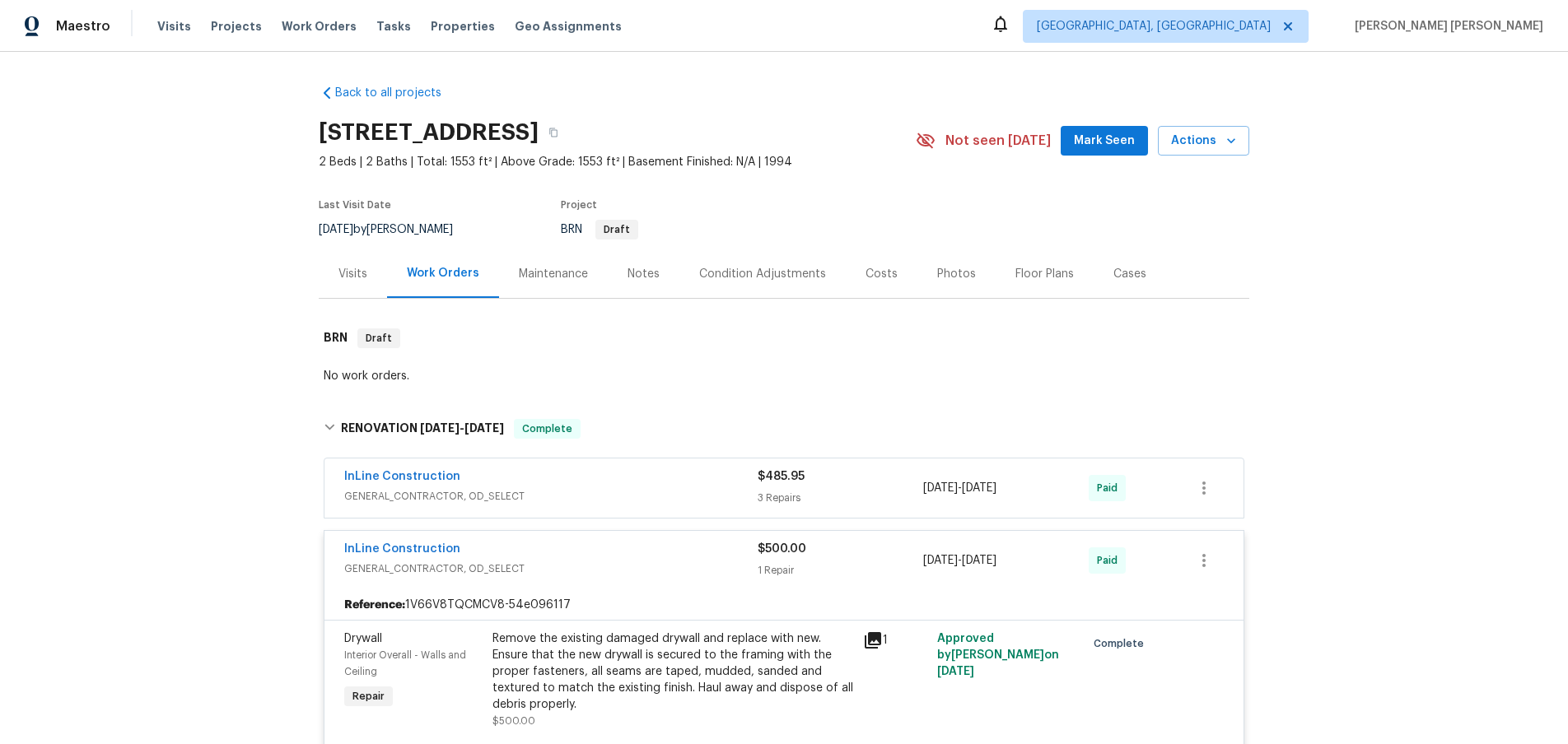
scroll to position [265, 0]
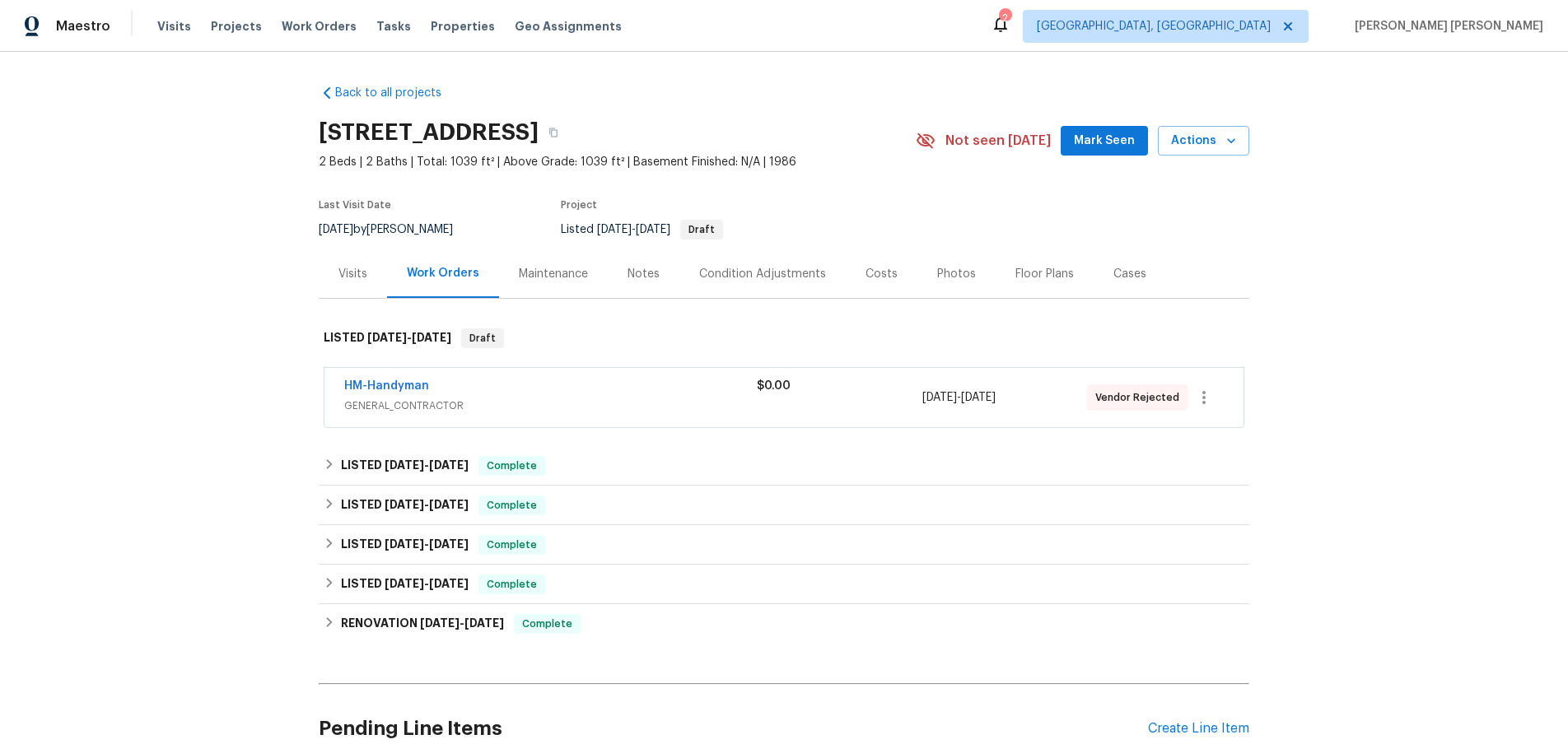
click at [499, 393] on div "HM-Handyman" at bounding box center [550, 388] width 412 height 19
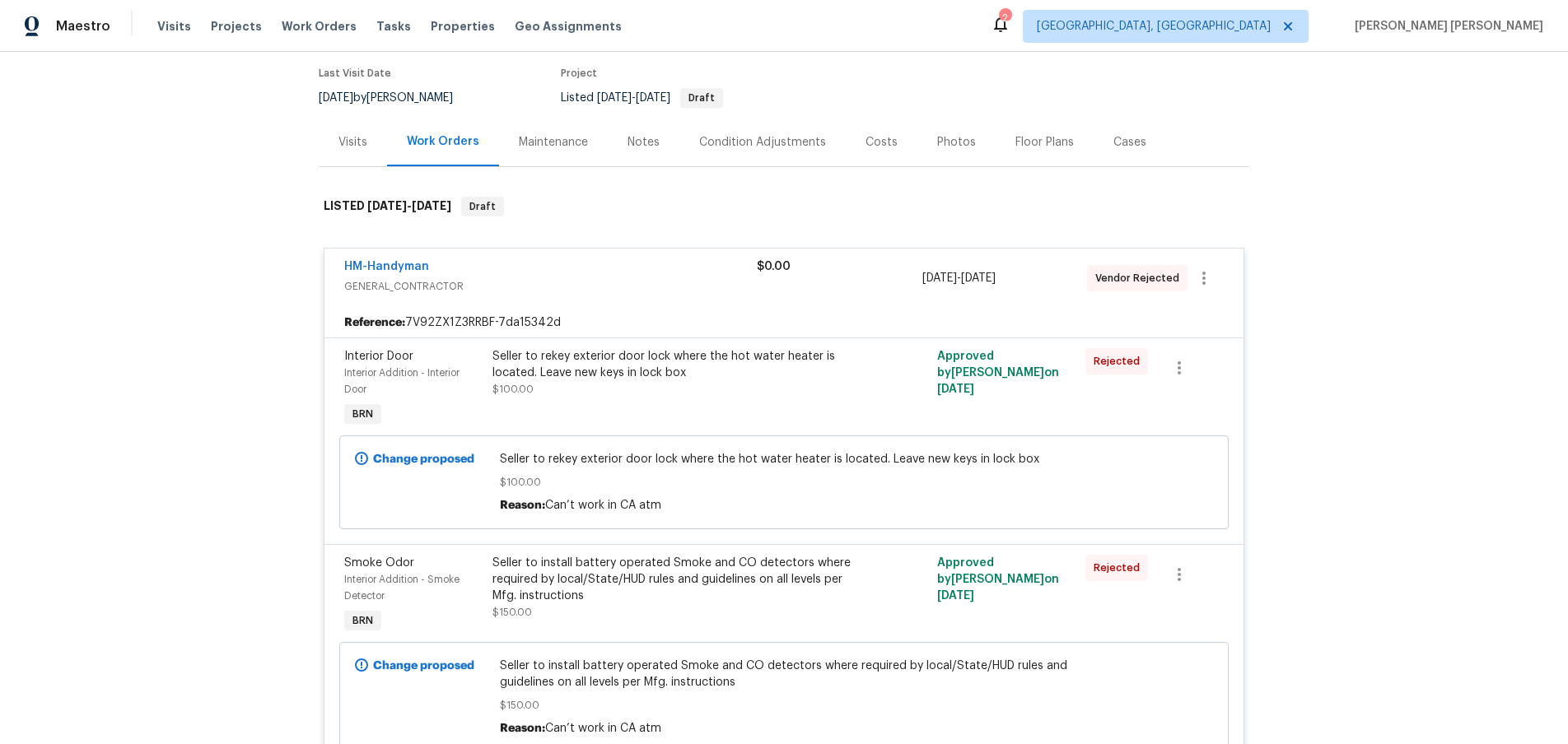
scroll to position [139, 0]
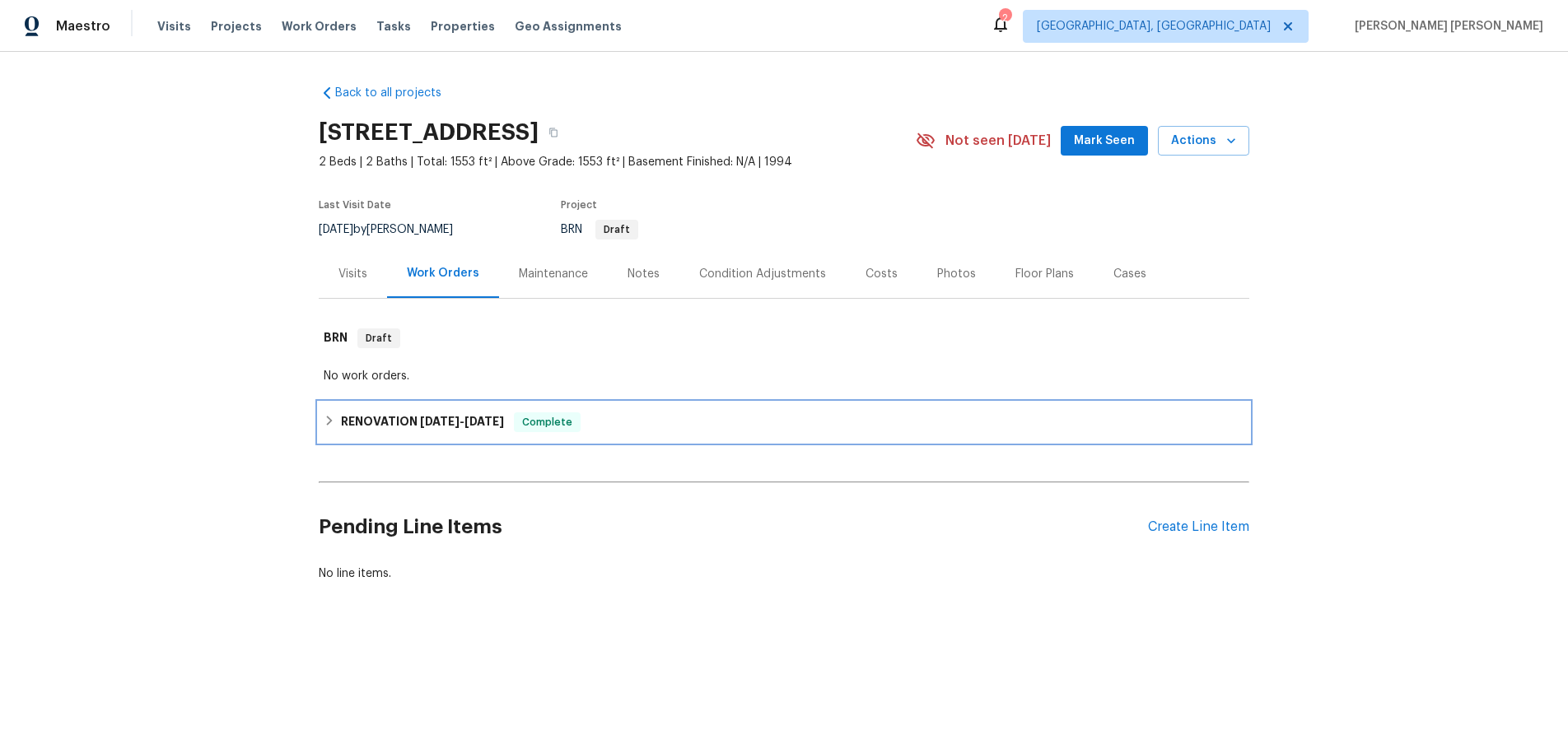
click at [330, 423] on icon at bounding box center [330, 421] width 12 height 12
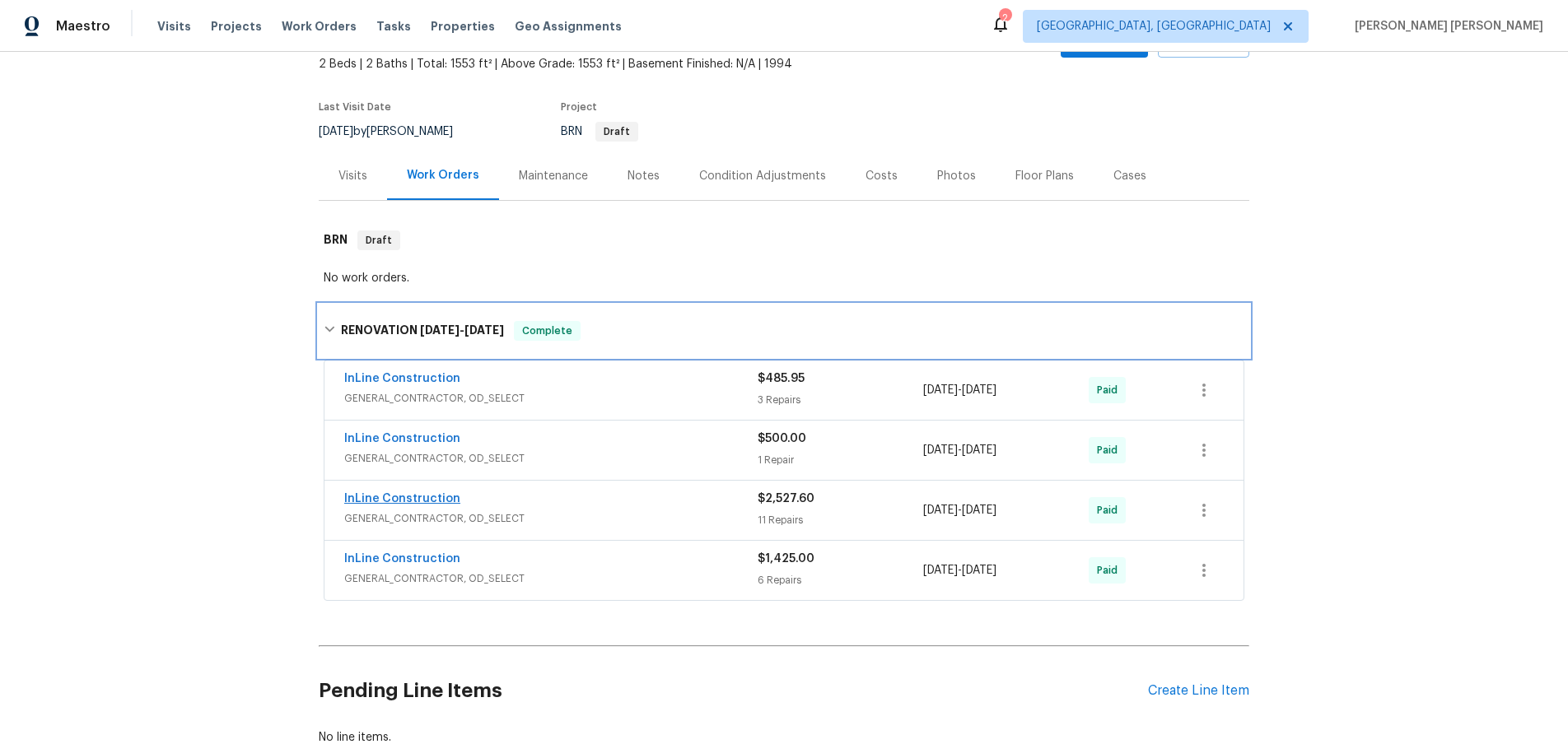
scroll to position [211, 0]
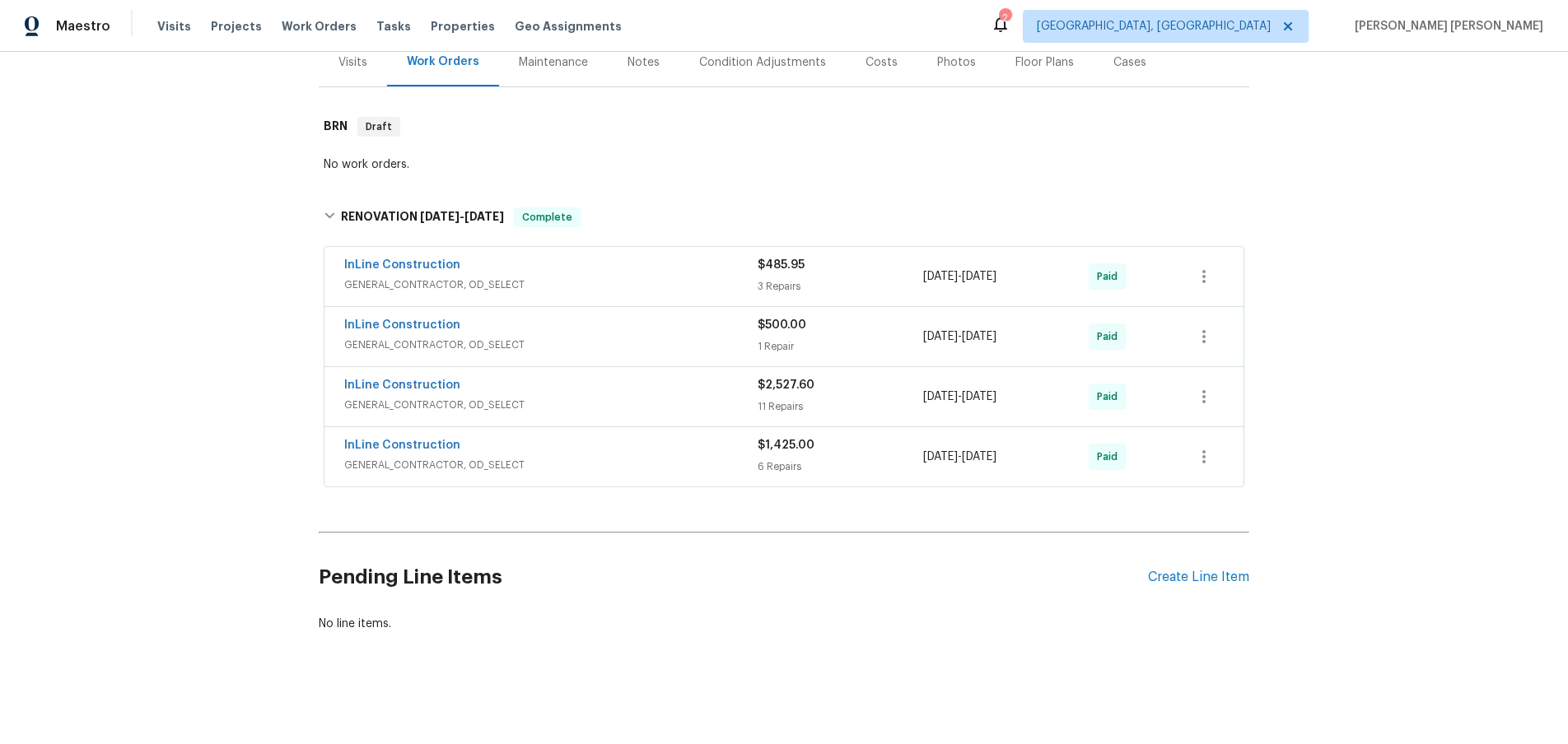
click at [656, 400] on span "GENERAL_CONTRACTOR, OD_SELECT" at bounding box center [551, 404] width 413 height 16
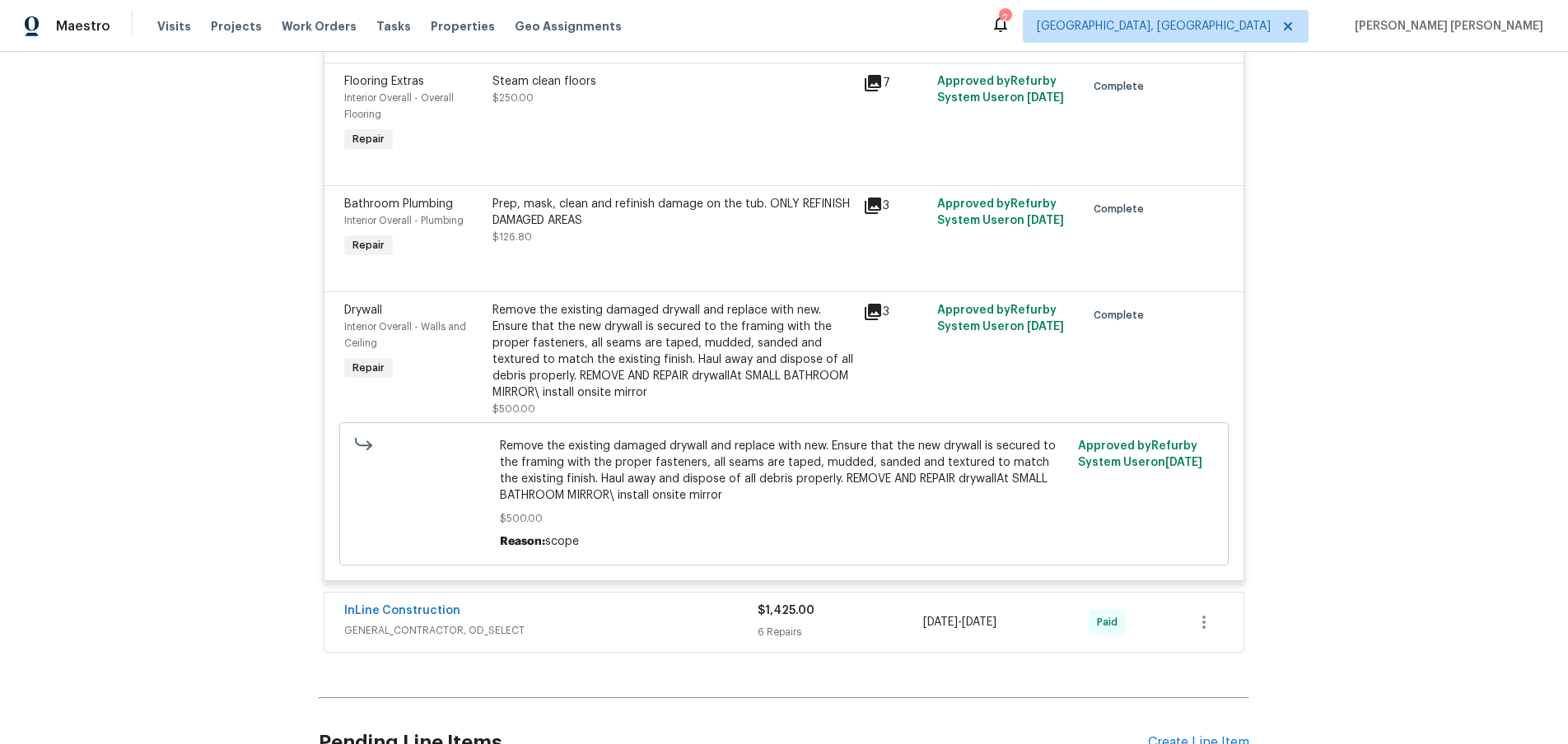
scroll to position [1810, 0]
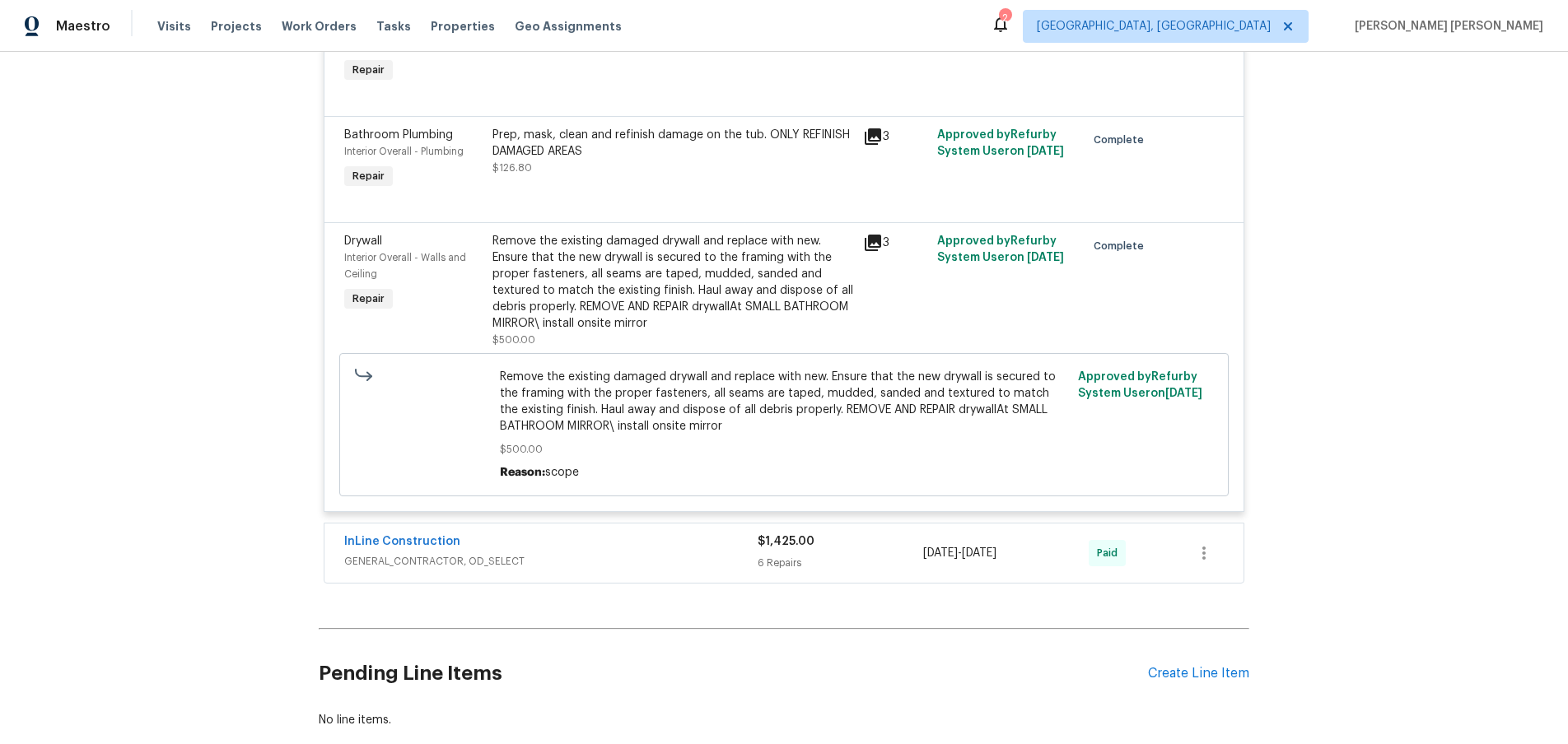
click at [682, 553] on div "InLine Construction" at bounding box center [551, 543] width 413 height 19
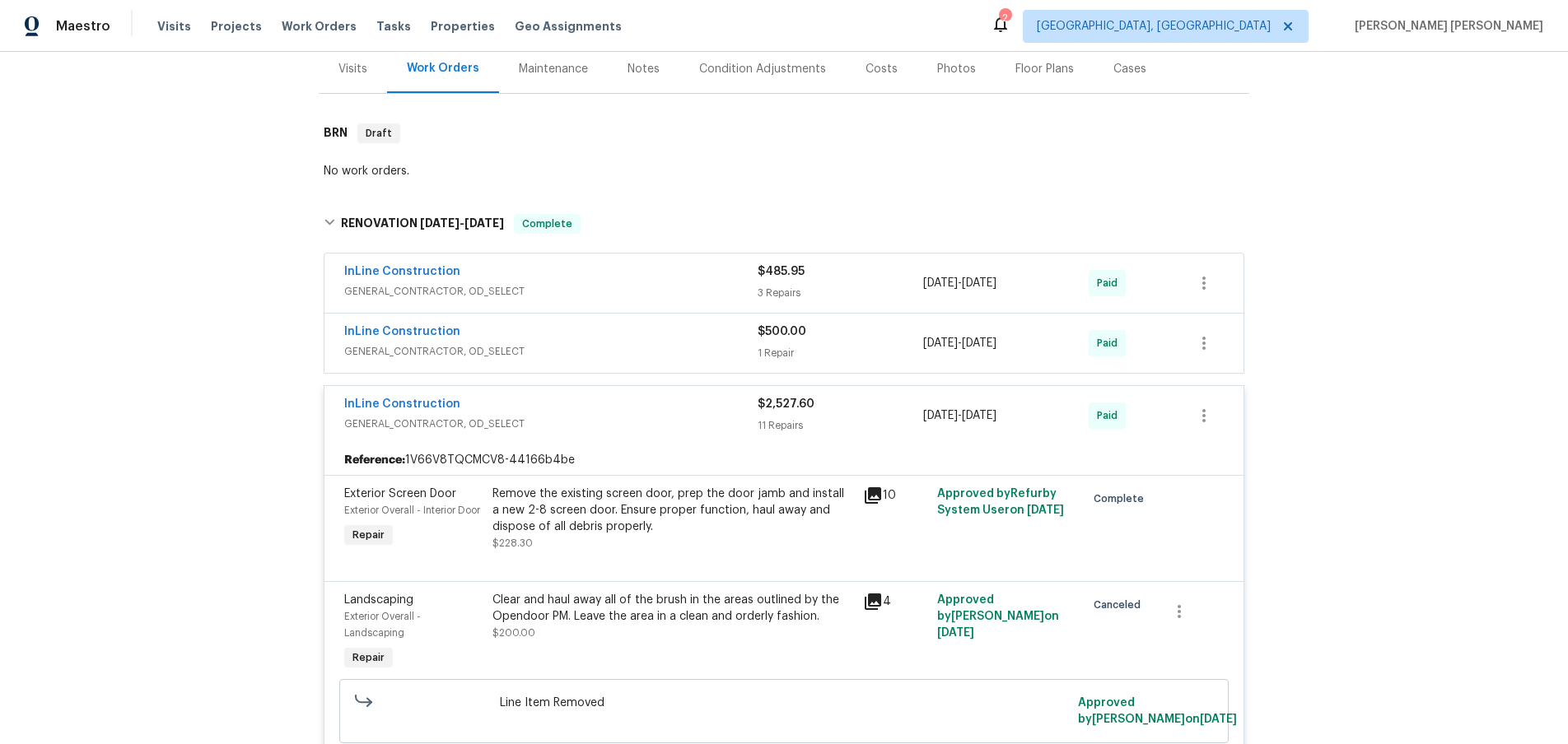
scroll to position [201, 0]
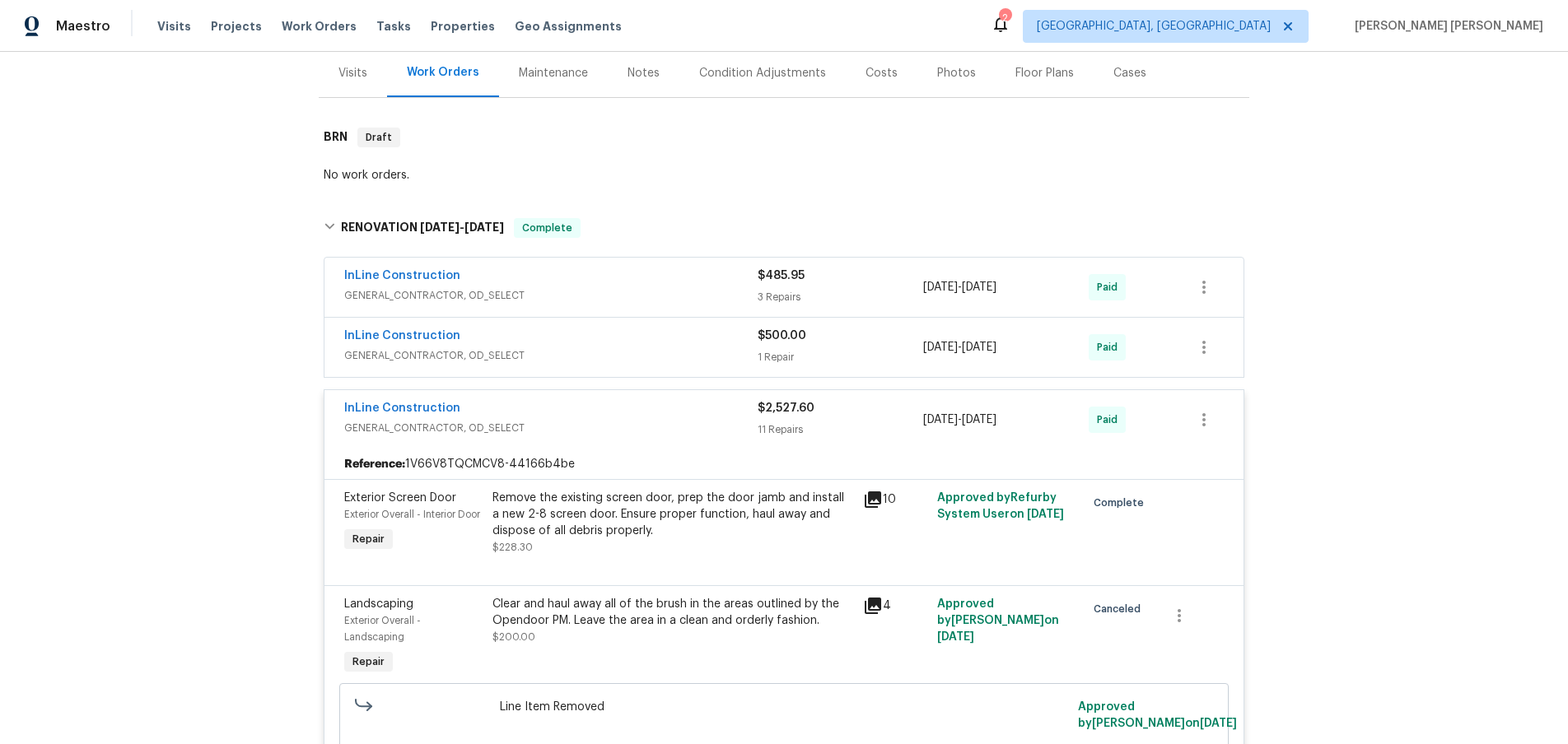
click at [687, 345] on div "InLine Construction" at bounding box center [551, 338] width 413 height 19
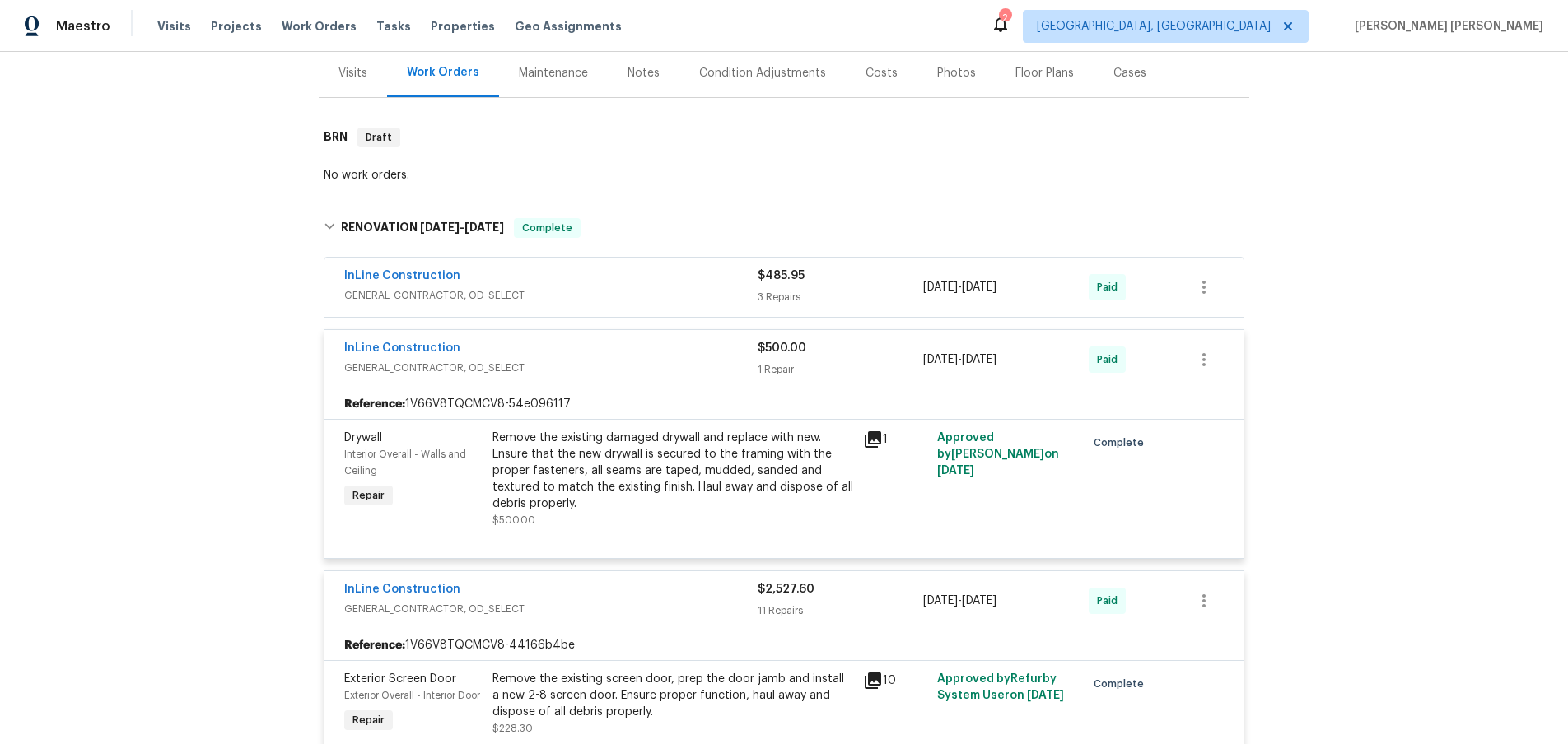
click at [623, 299] on span "GENERAL_CONTRACTOR, OD_SELECT" at bounding box center [551, 295] width 413 height 16
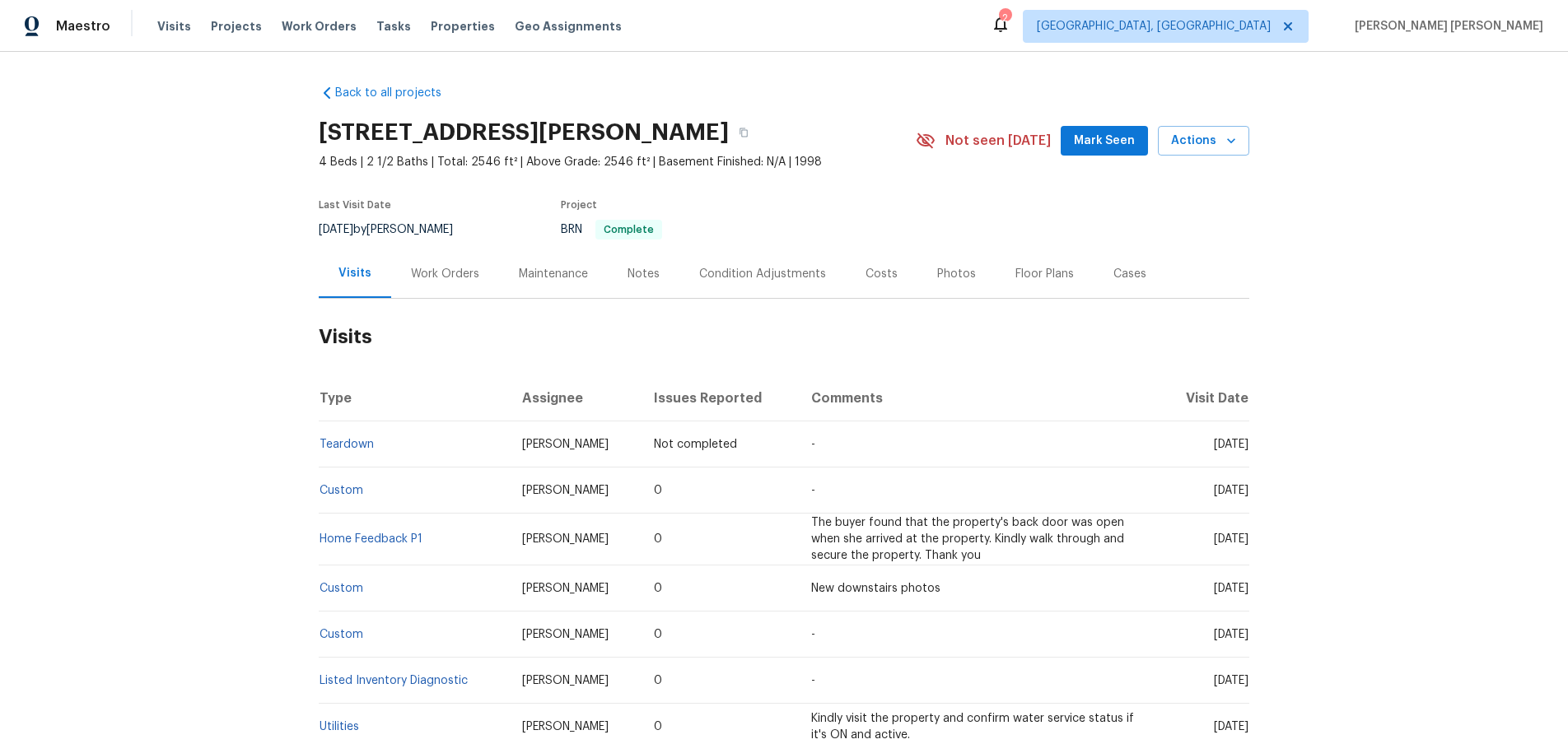
click at [443, 272] on div "Work Orders" at bounding box center [445, 274] width 68 height 16
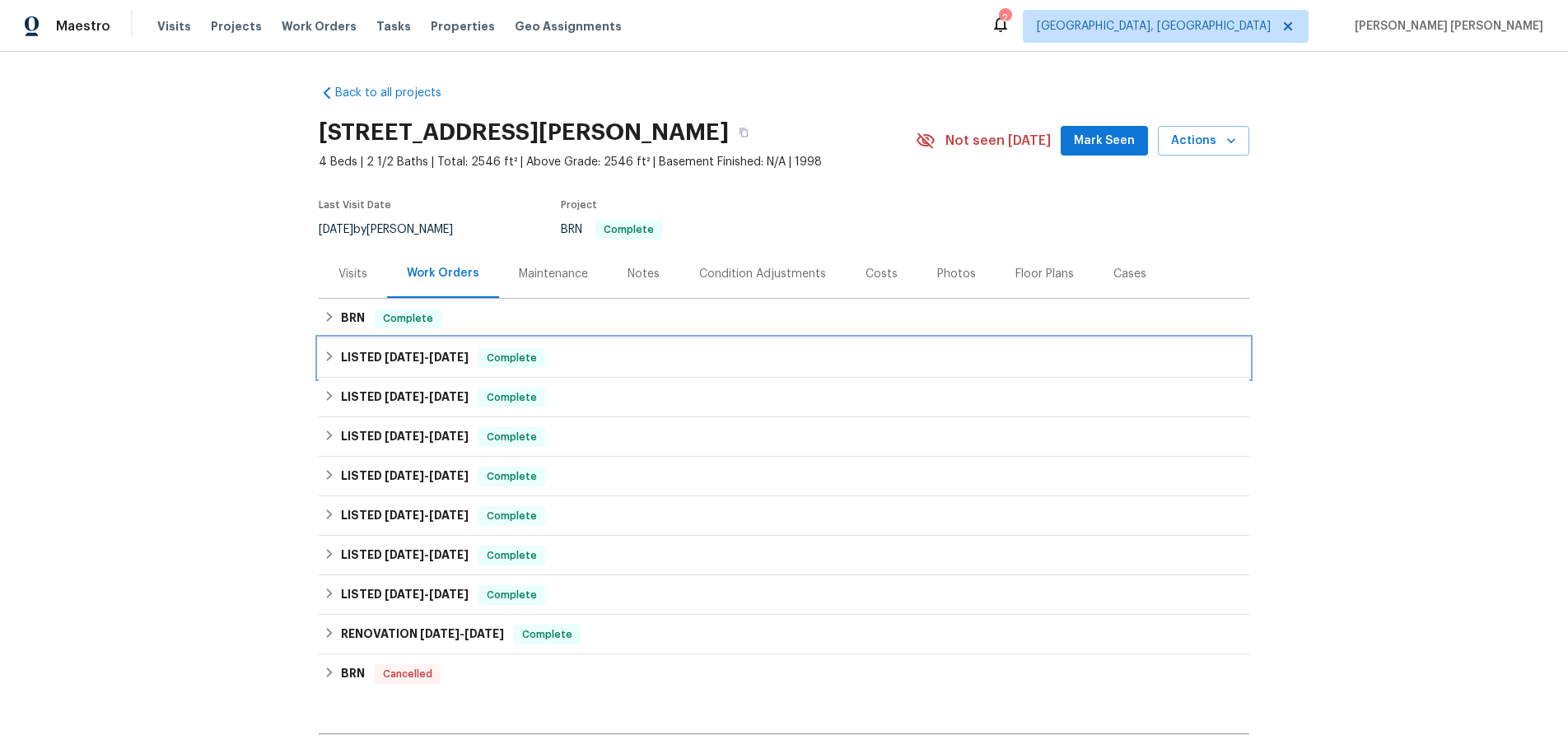
drag, startPoint x: 332, startPoint y: 364, endPoint x: 350, endPoint y: 365, distance: 18.0
click at [333, 364] on div "LISTED 6/8/25 - 6/30/25 Complete" at bounding box center [784, 358] width 921 height 19
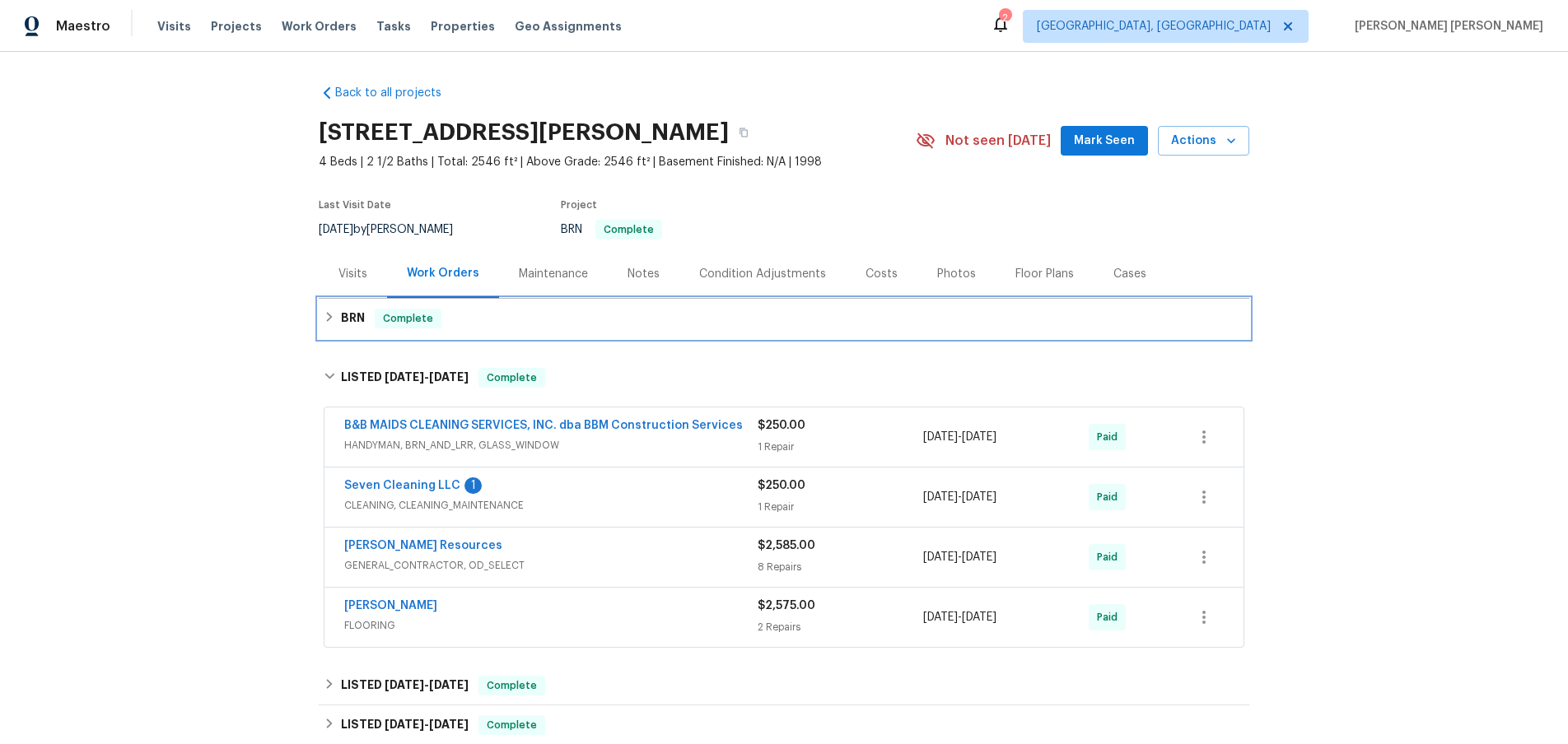
click at [320, 327] on div "BRN Complete" at bounding box center [783, 318] width 931 height 40
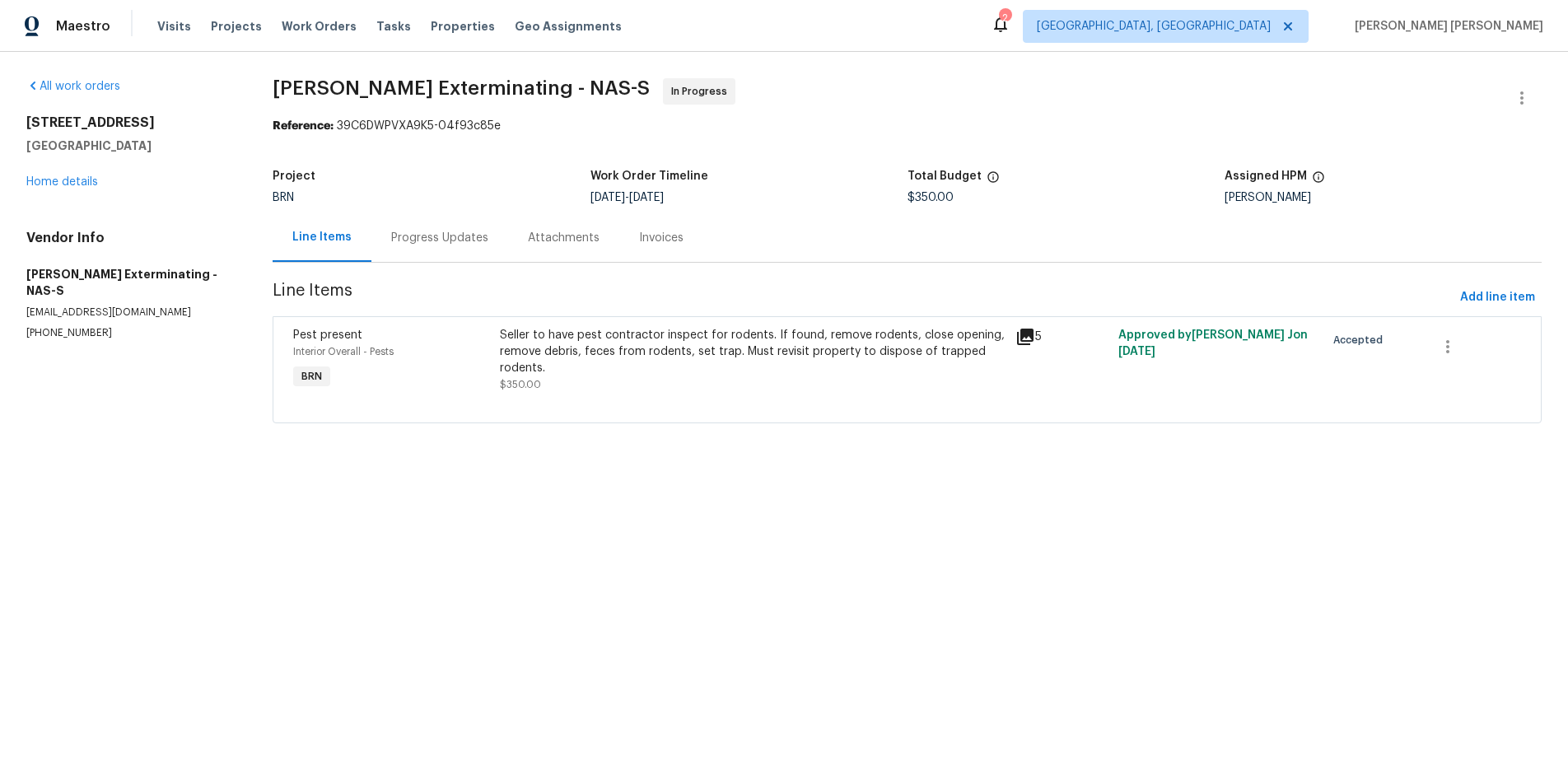
click at [1025, 337] on icon at bounding box center [1025, 337] width 16 height 16
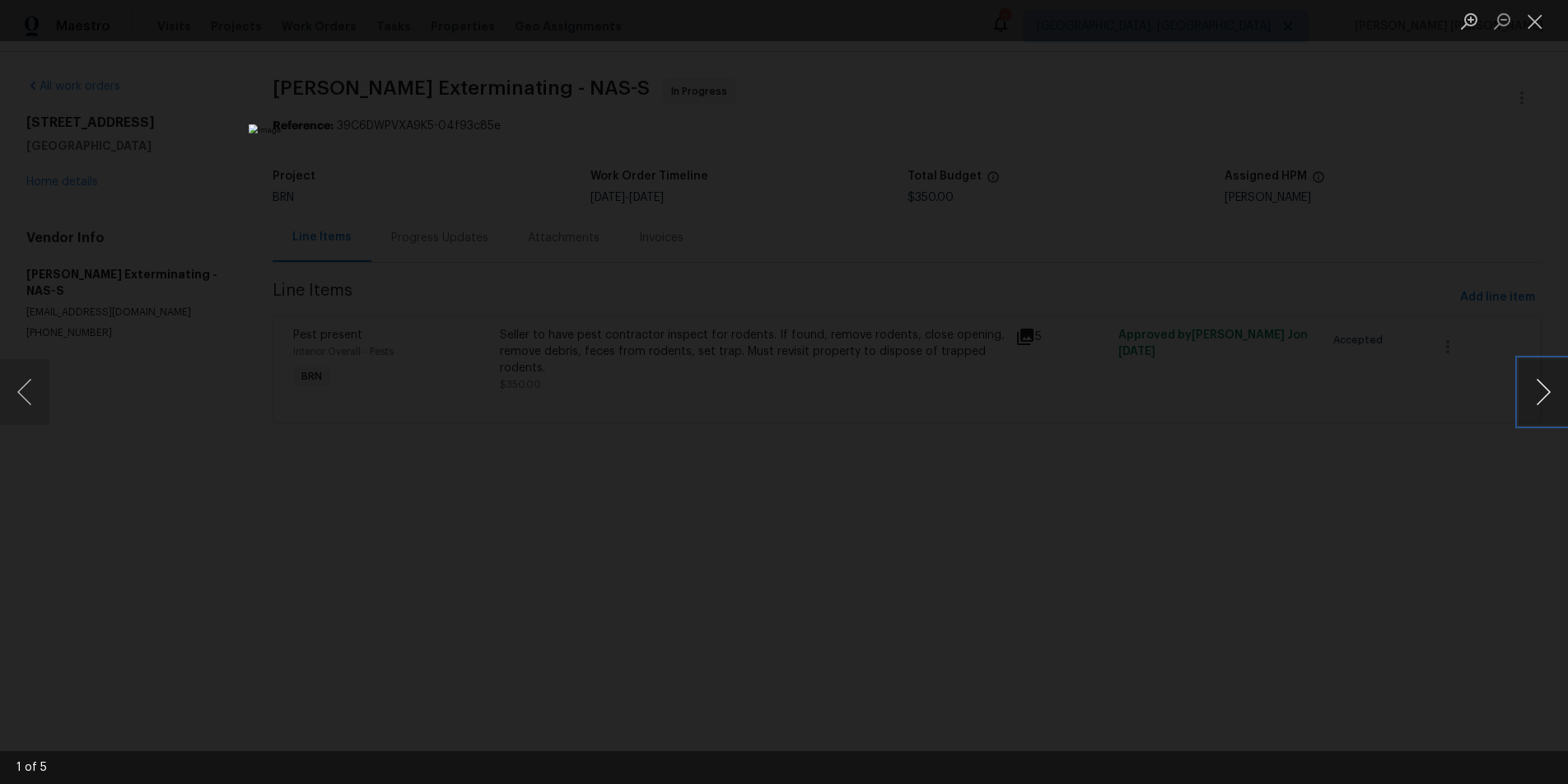
click at [1548, 407] on button "Next image" at bounding box center [1543, 392] width 49 height 66
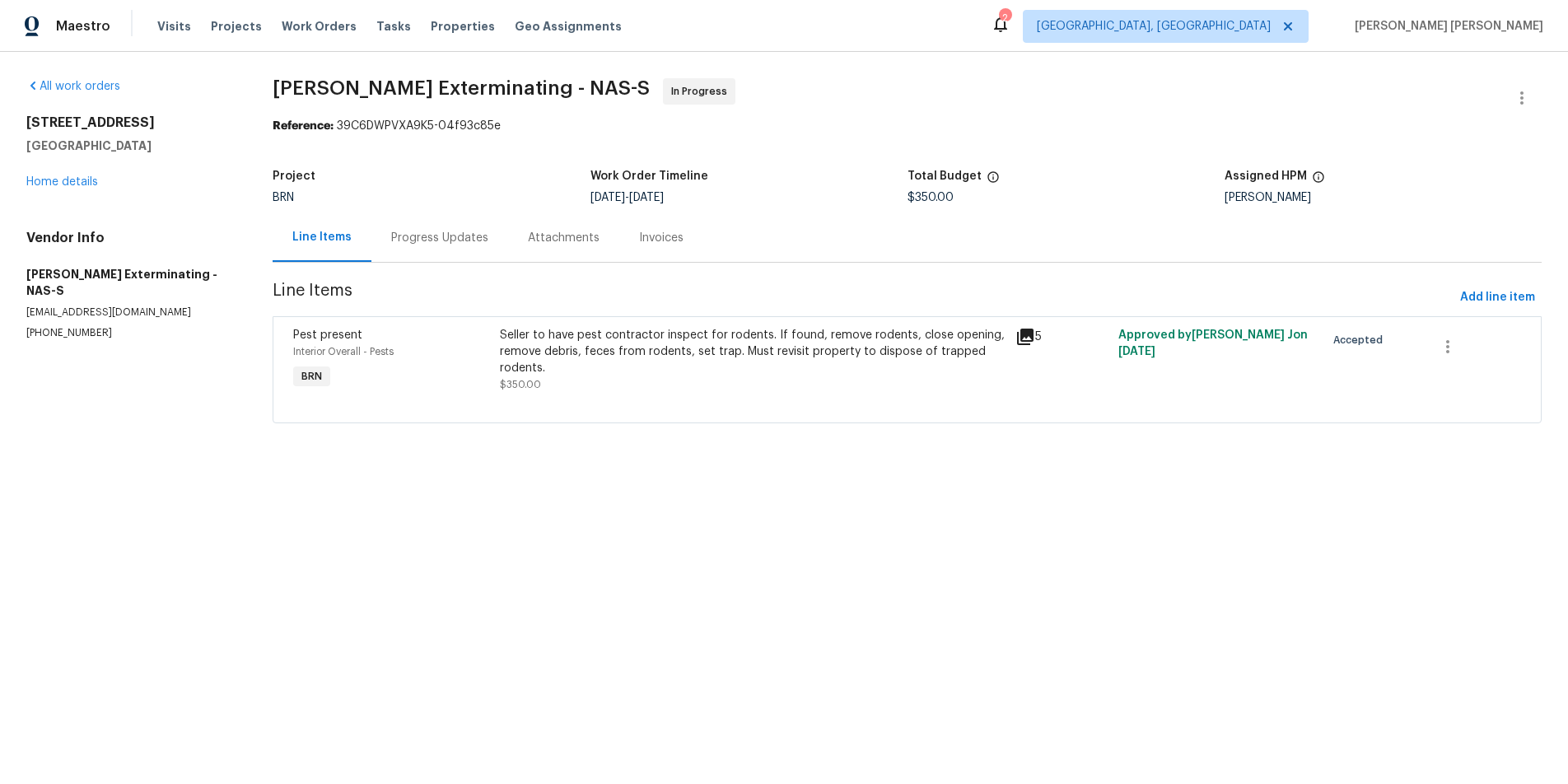
click at [442, 243] on div "Progress Updates" at bounding box center [440, 238] width 97 height 16
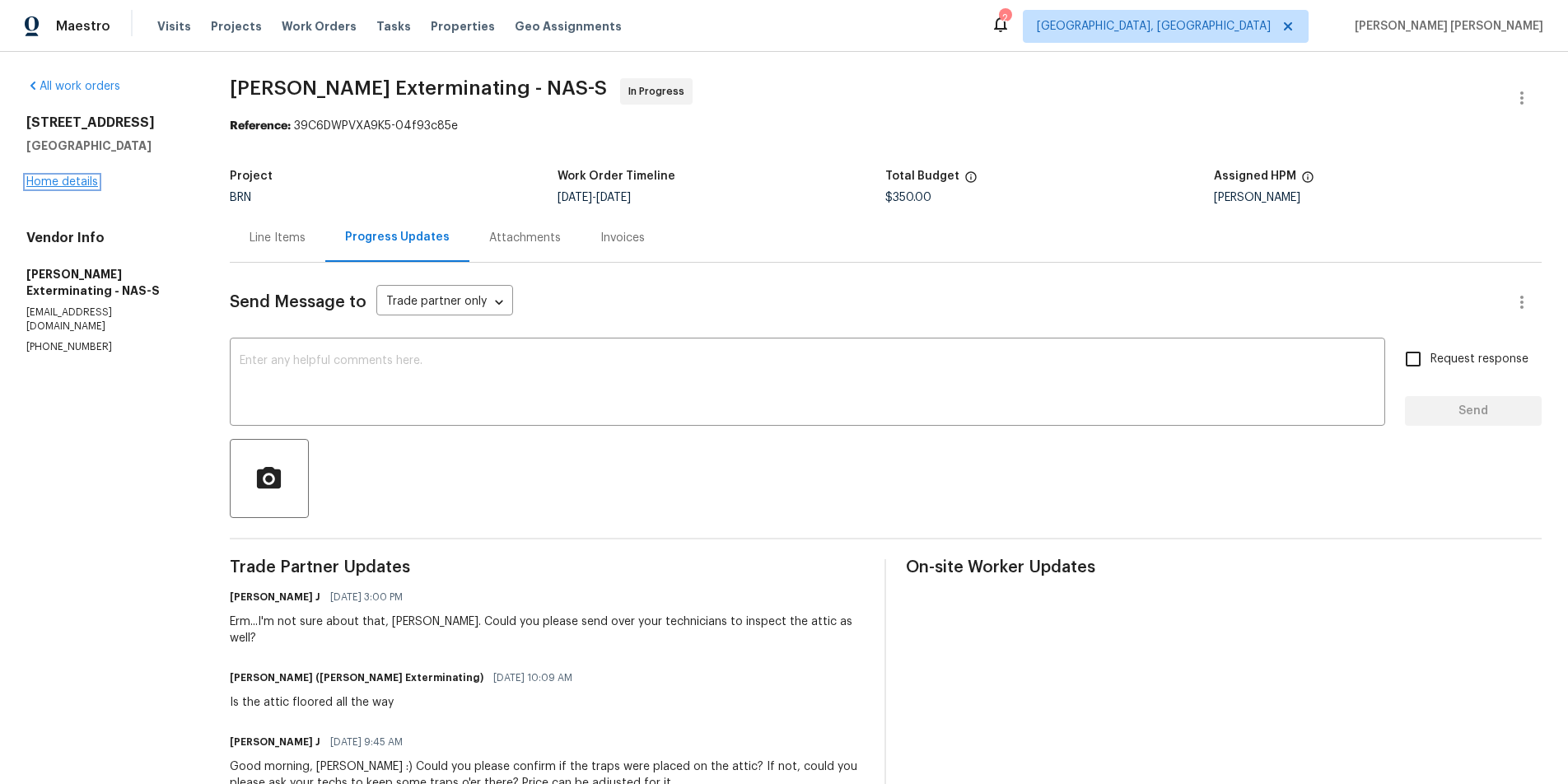
click at [55, 177] on link "Home details" at bounding box center [62, 182] width 72 height 12
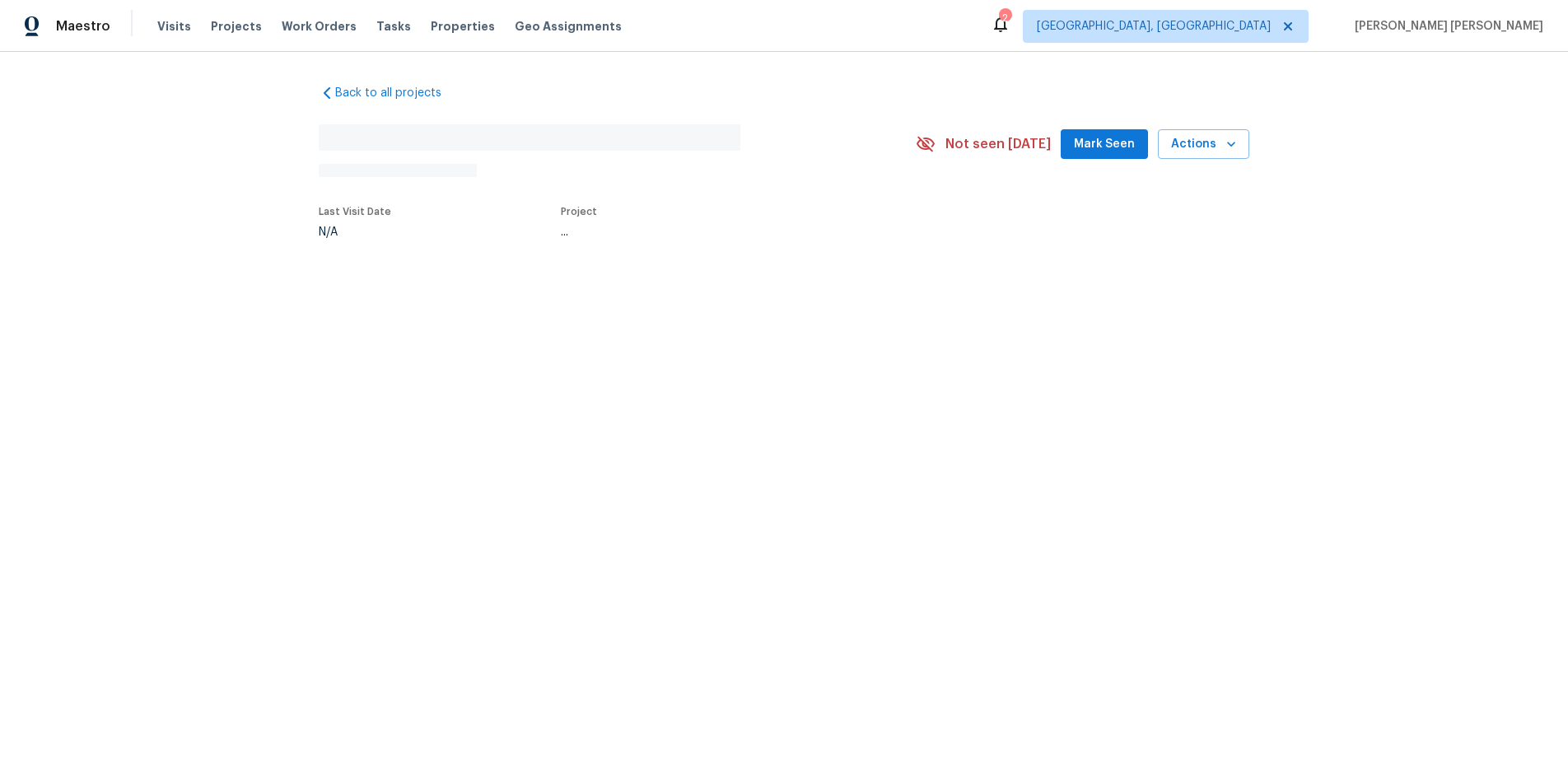
click at [61, 177] on div "Back to all projects No address found N/A Not seen today Mark Seen Actions Last…" at bounding box center [784, 199] width 1568 height 295
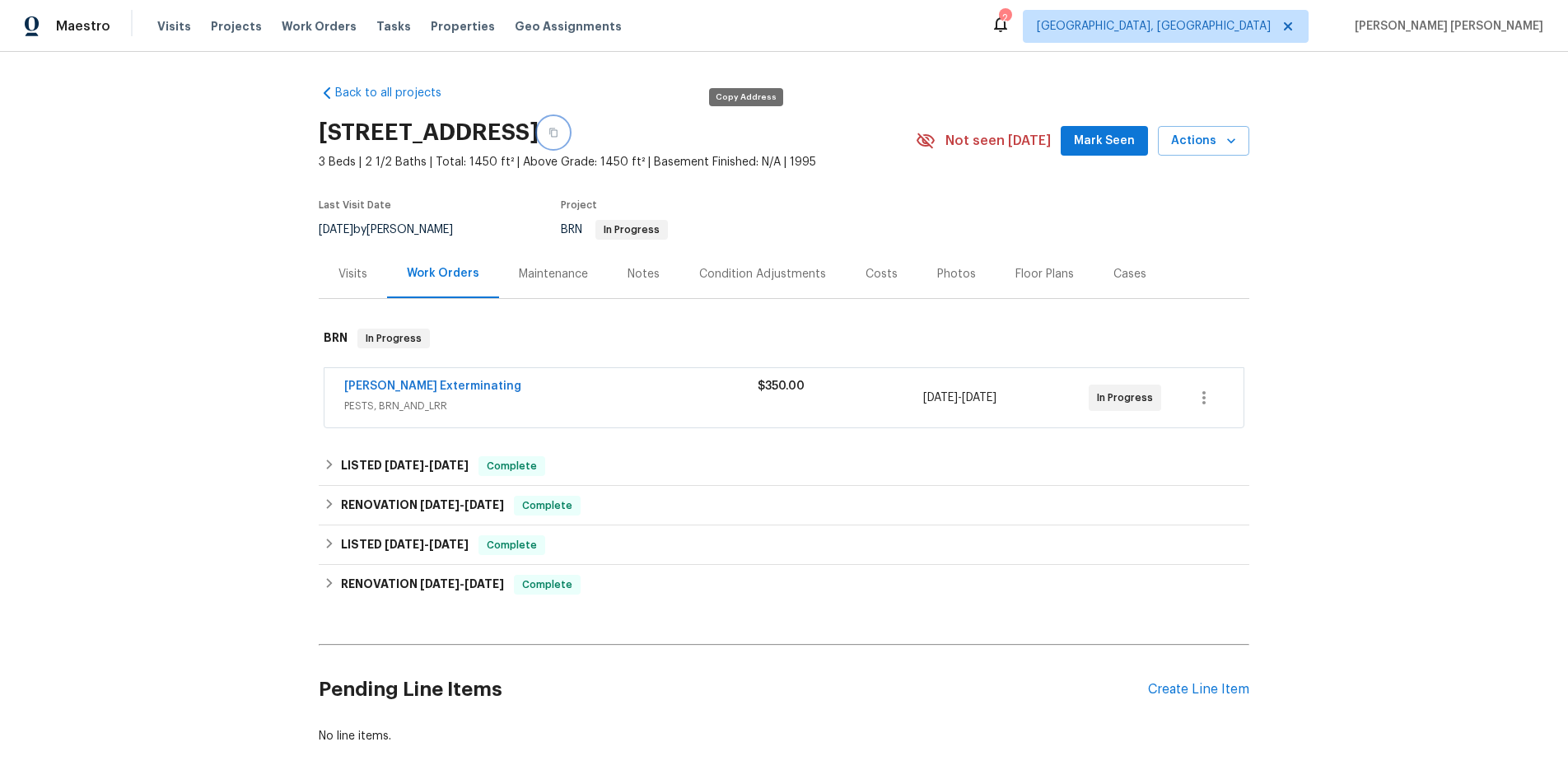
click at [569, 125] on button "button" at bounding box center [553, 132] width 30 height 30
